Goal: Find specific page/section: Find specific page/section

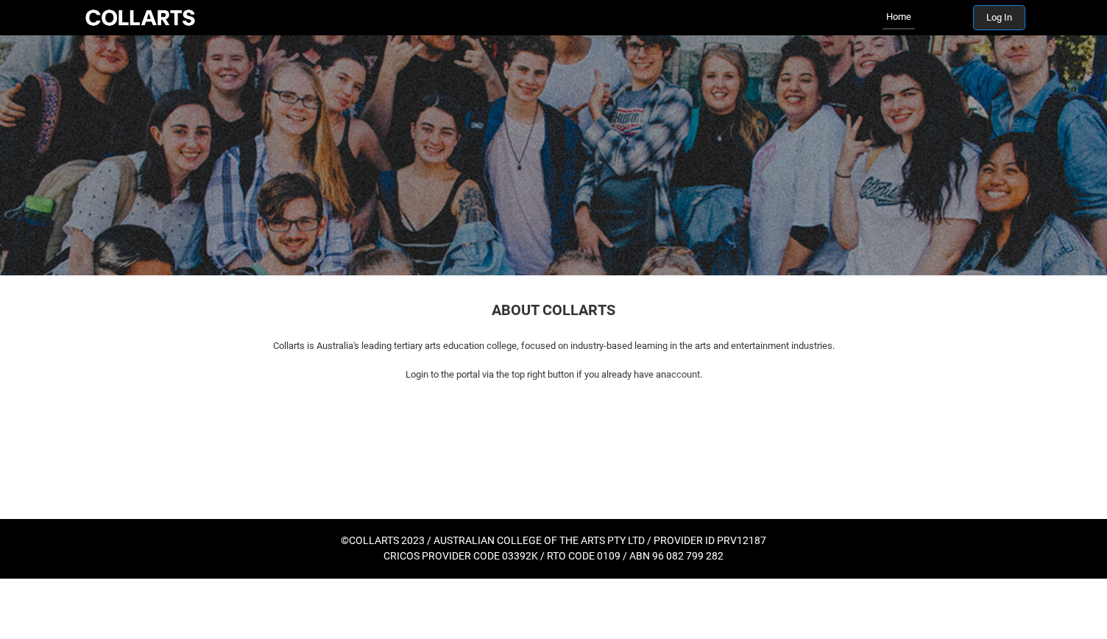
click at [1007, 26] on button "Log In" at bounding box center [999, 18] width 51 height 24
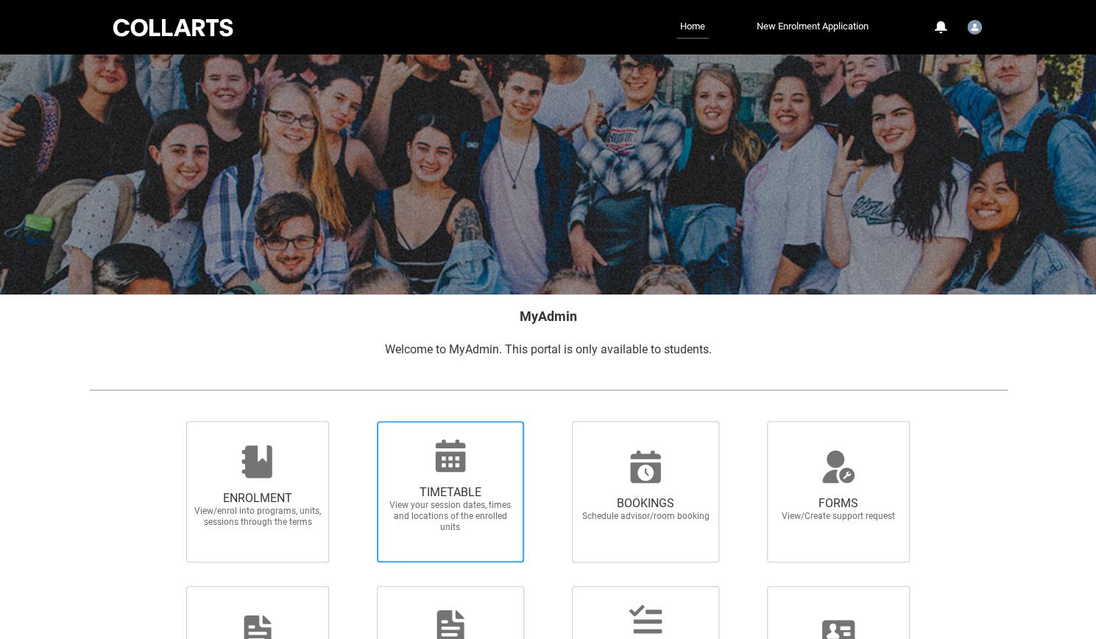
click at [418, 459] on div at bounding box center [450, 455] width 141 height 35
click at [358, 421] on input "TIMETABLE View your session dates, times and locations of the enrolled units" at bounding box center [358, 420] width 1 height 1
radio input "true"
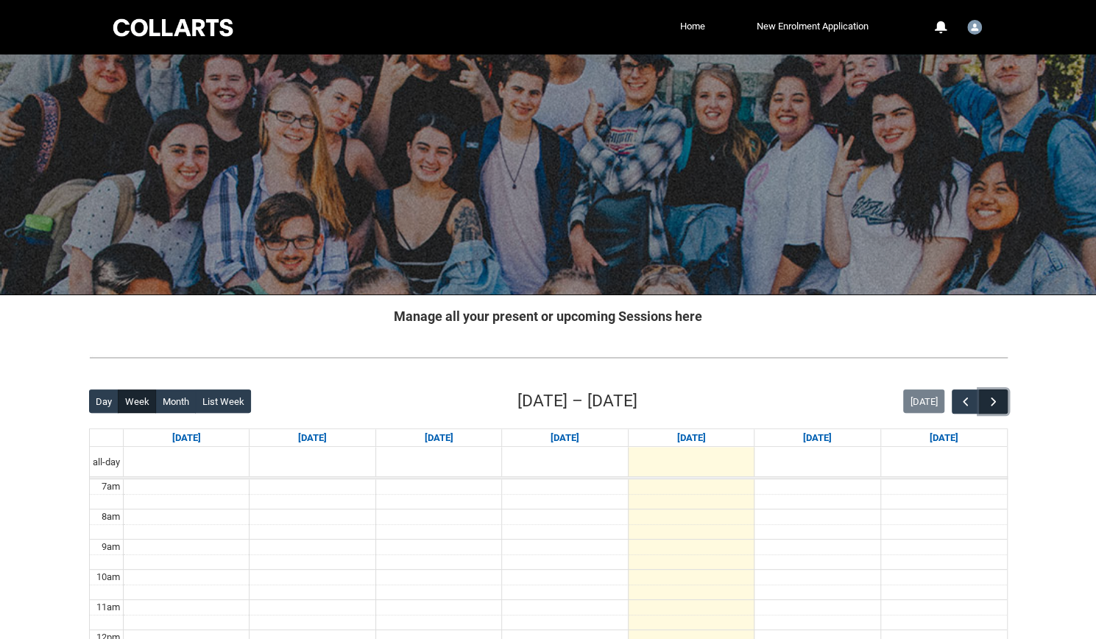
click at [988, 396] on span "button" at bounding box center [993, 402] width 15 height 15
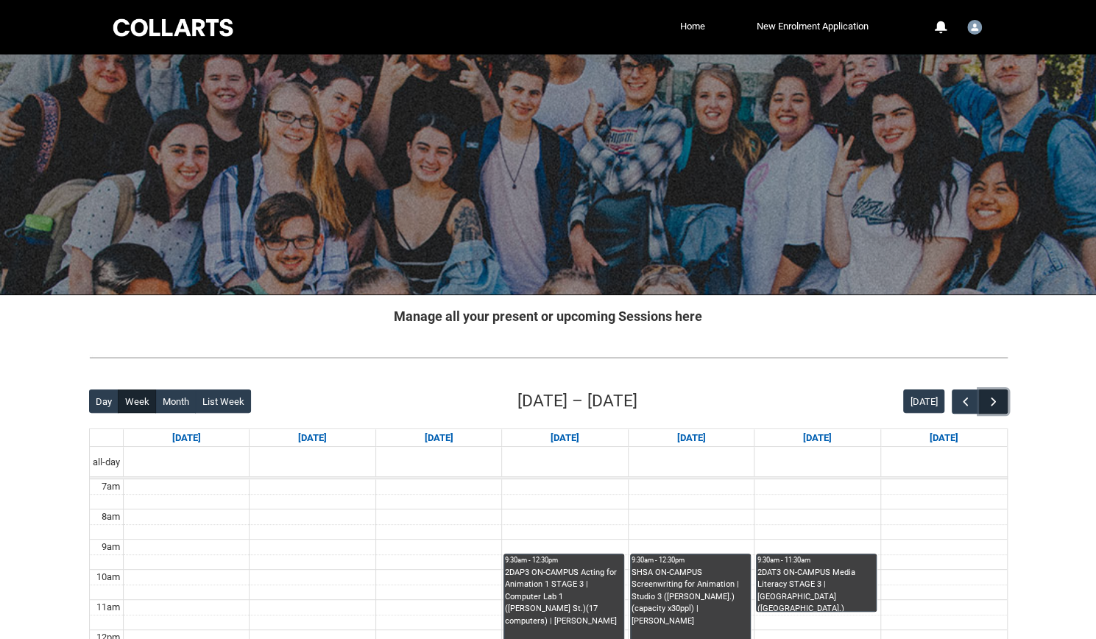
click at [988, 396] on span "button" at bounding box center [993, 402] width 15 height 15
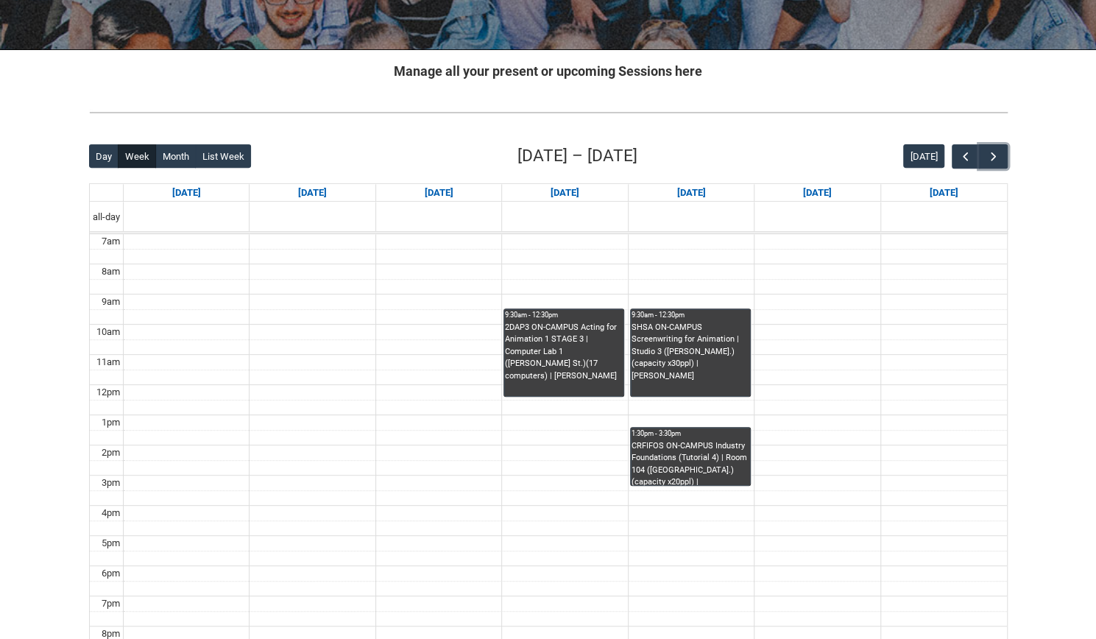
scroll to position [263, 0]
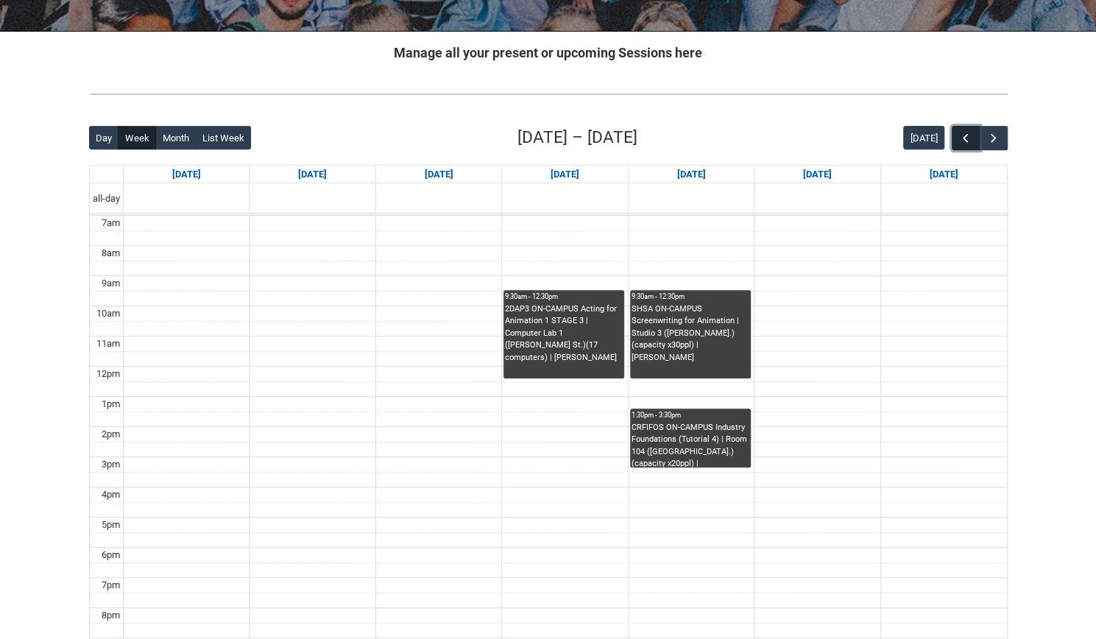
click at [967, 142] on span "button" at bounding box center [965, 138] width 15 height 15
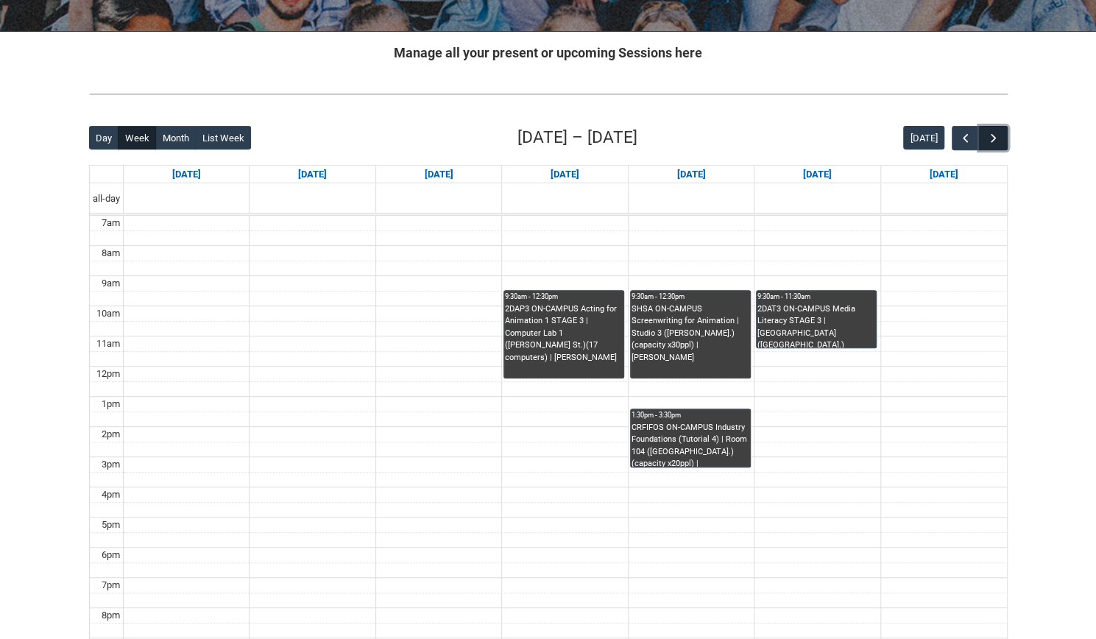
click at [1000, 136] on button "button" at bounding box center [993, 138] width 28 height 24
click at [961, 135] on span "button" at bounding box center [965, 138] width 15 height 15
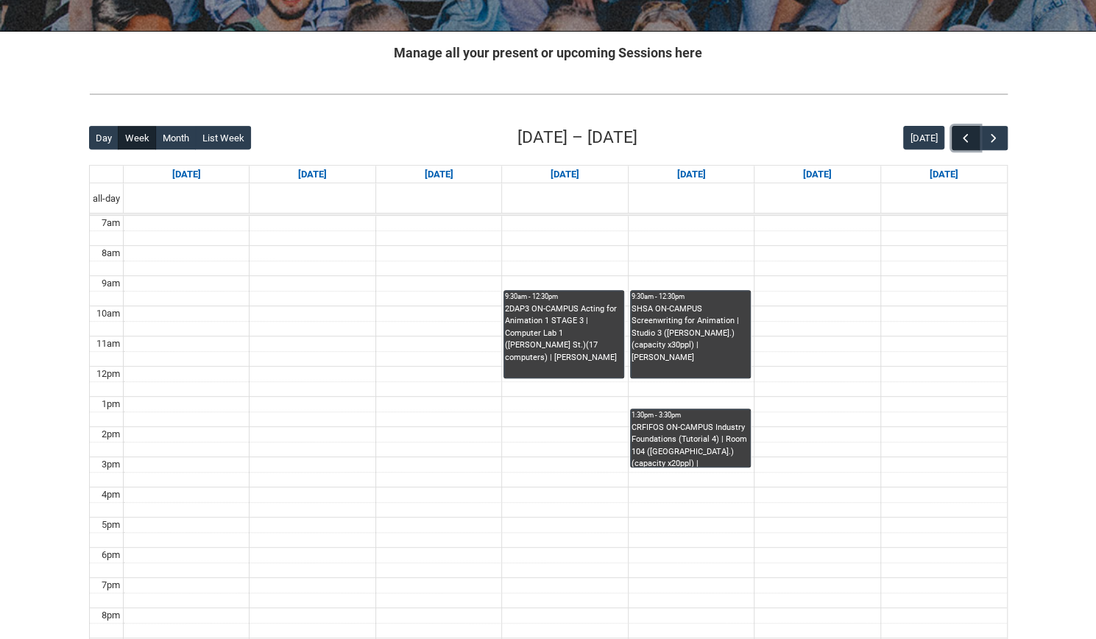
click at [961, 135] on span "button" at bounding box center [965, 138] width 15 height 15
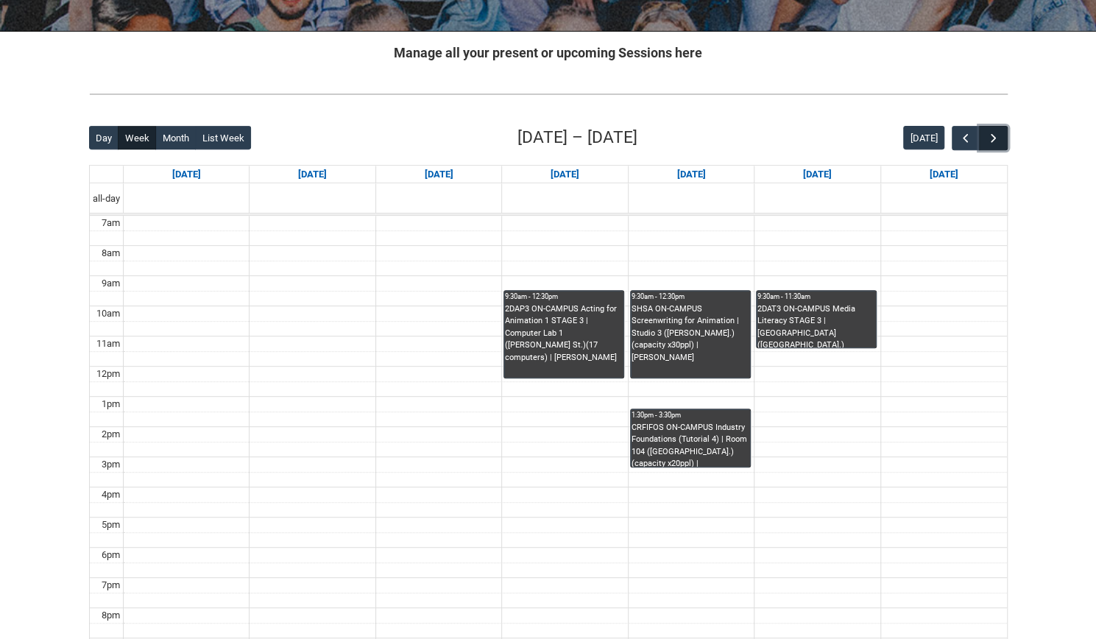
click at [999, 140] on span "button" at bounding box center [993, 138] width 15 height 15
click at [963, 138] on span "button" at bounding box center [965, 138] width 15 height 15
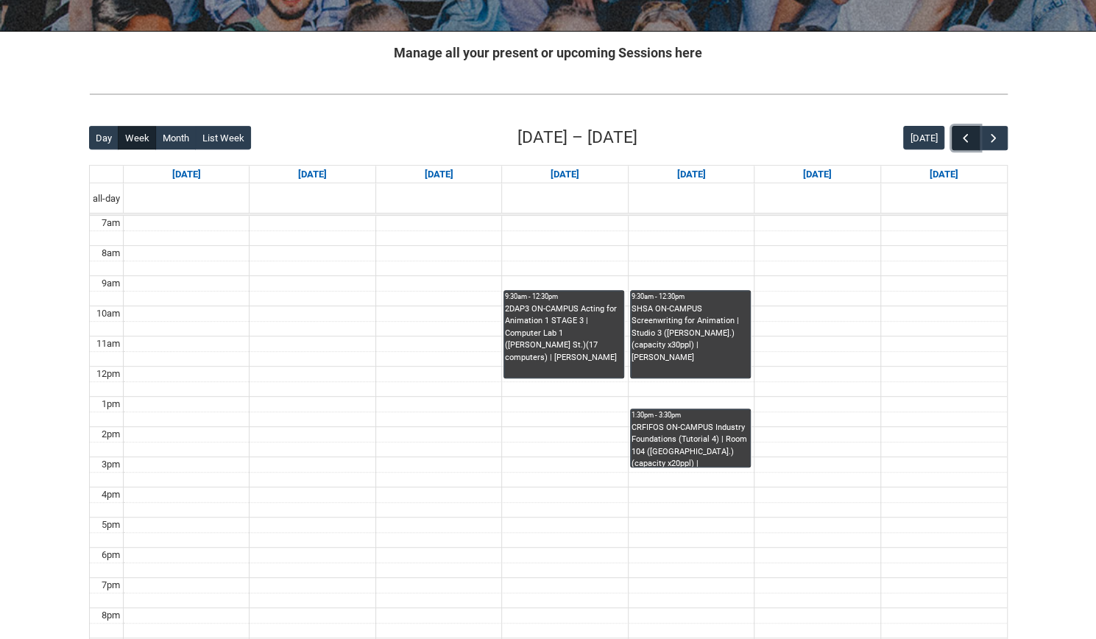
click at [963, 138] on span "button" at bounding box center [965, 138] width 15 height 15
